Goal: Task Accomplishment & Management: Use online tool/utility

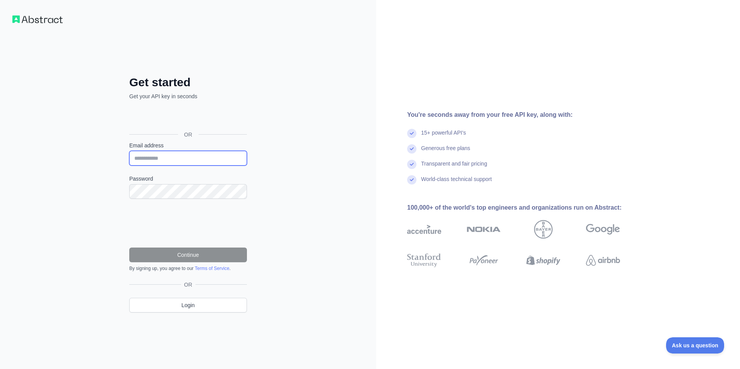
click at [177, 165] on input "Email address" at bounding box center [188, 158] width 118 height 15
type input "**********"
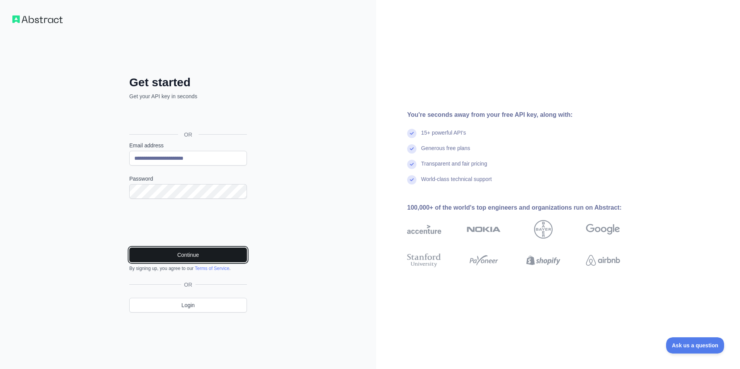
click at [199, 256] on button "Continue" at bounding box center [188, 255] width 118 height 15
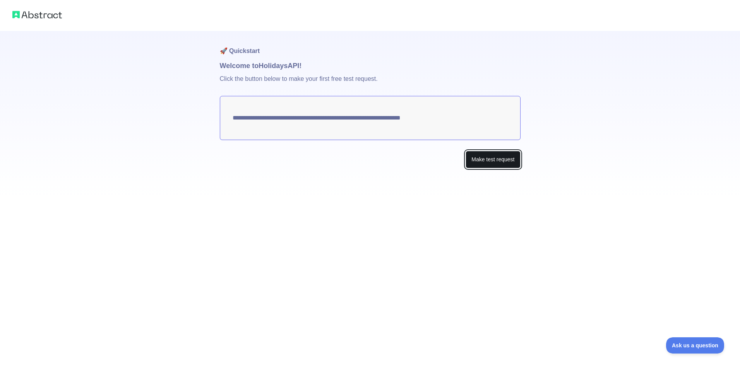
click at [472, 158] on button "Make test request" at bounding box center [493, 159] width 55 height 17
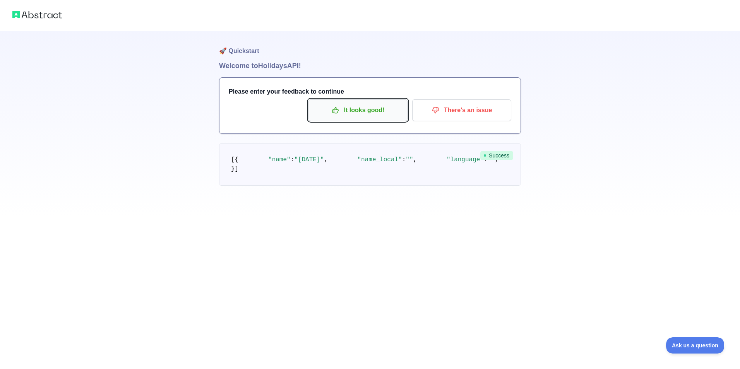
click at [363, 107] on p "It looks good!" at bounding box center [358, 110] width 88 height 13
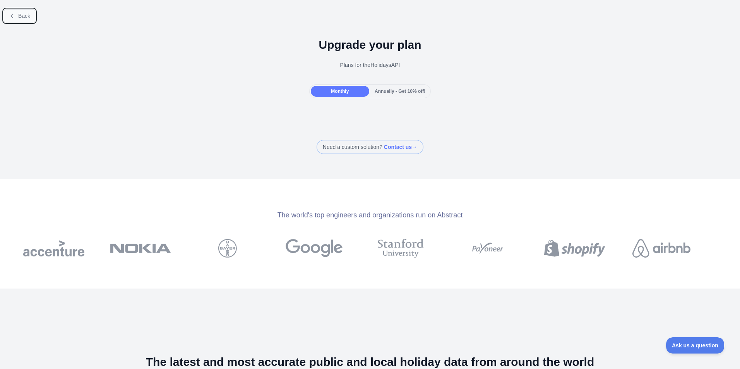
click at [13, 10] on button "Back" at bounding box center [19, 15] width 31 height 13
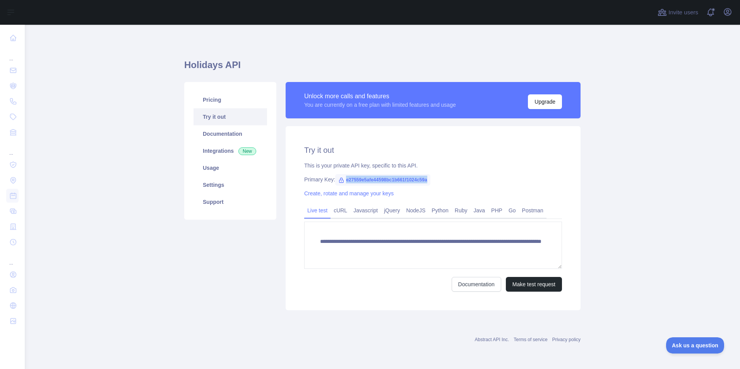
drag, startPoint x: 343, startPoint y: 179, endPoint x: 430, endPoint y: 183, distance: 86.5
click at [430, 183] on span "e27559e5afe44598bc1b661f1024c59a" at bounding box center [382, 180] width 95 height 12
copy span "e27559e5afe44598bc1b661f1024c59a"
